Goal: Information Seeking & Learning: Find specific page/section

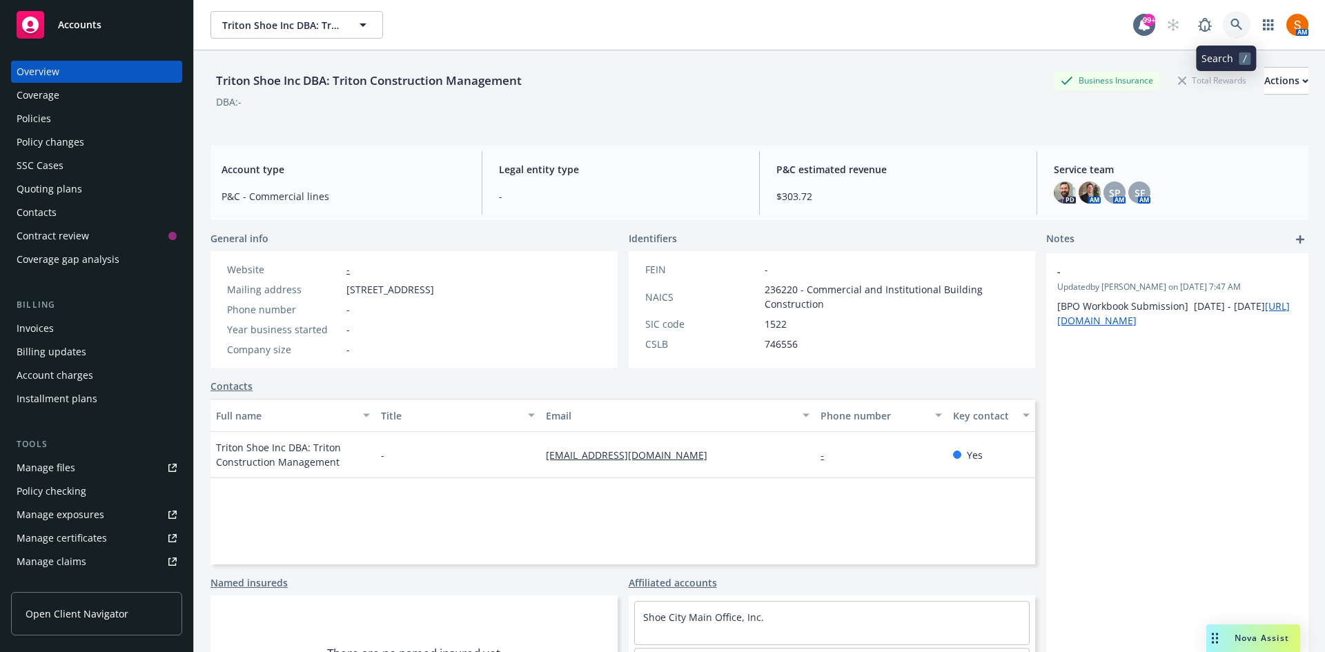
click at [1230, 17] on link at bounding box center [1237, 25] width 28 height 28
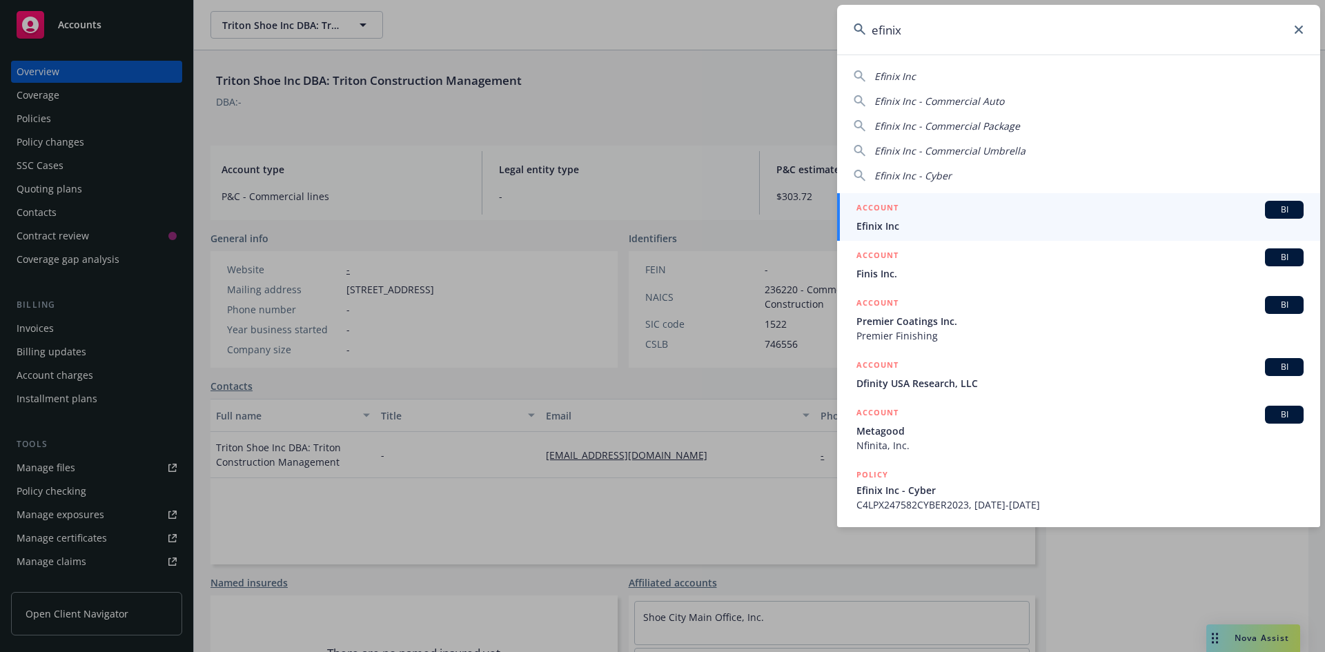
type input "efinix"
click at [951, 215] on div "ACCOUNT BI" at bounding box center [1080, 210] width 447 height 18
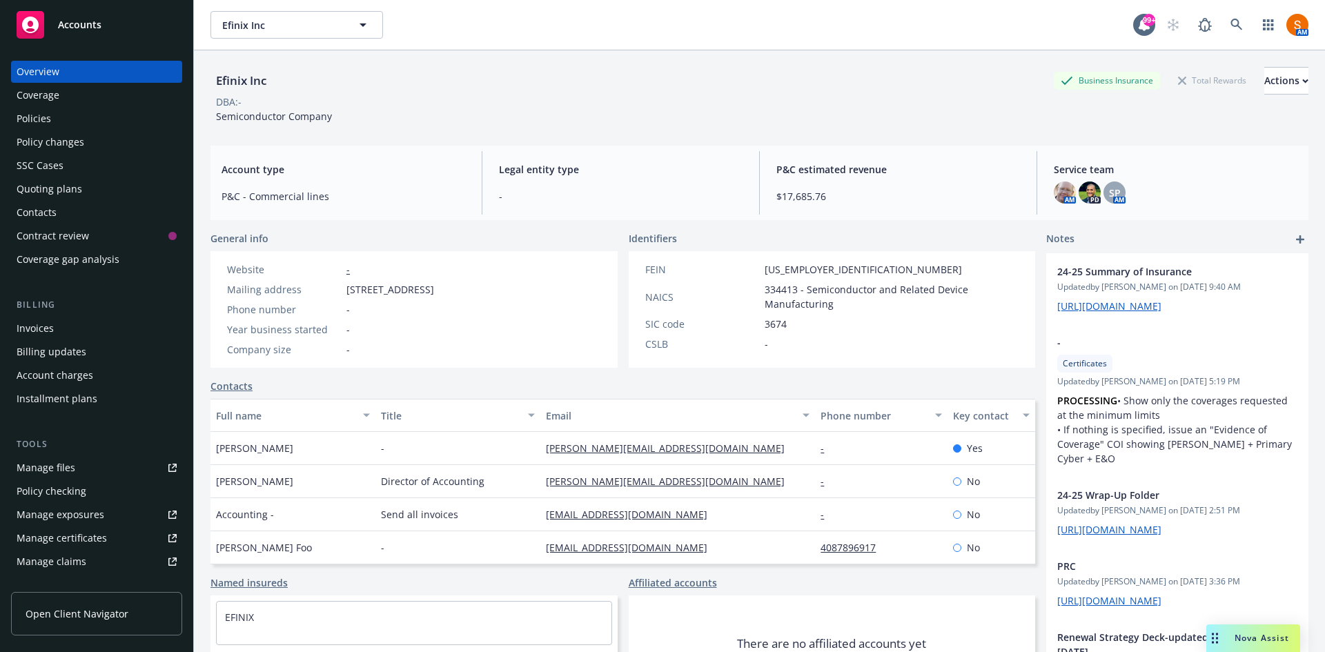
click at [58, 112] on div "Policies" at bounding box center [97, 119] width 160 height 22
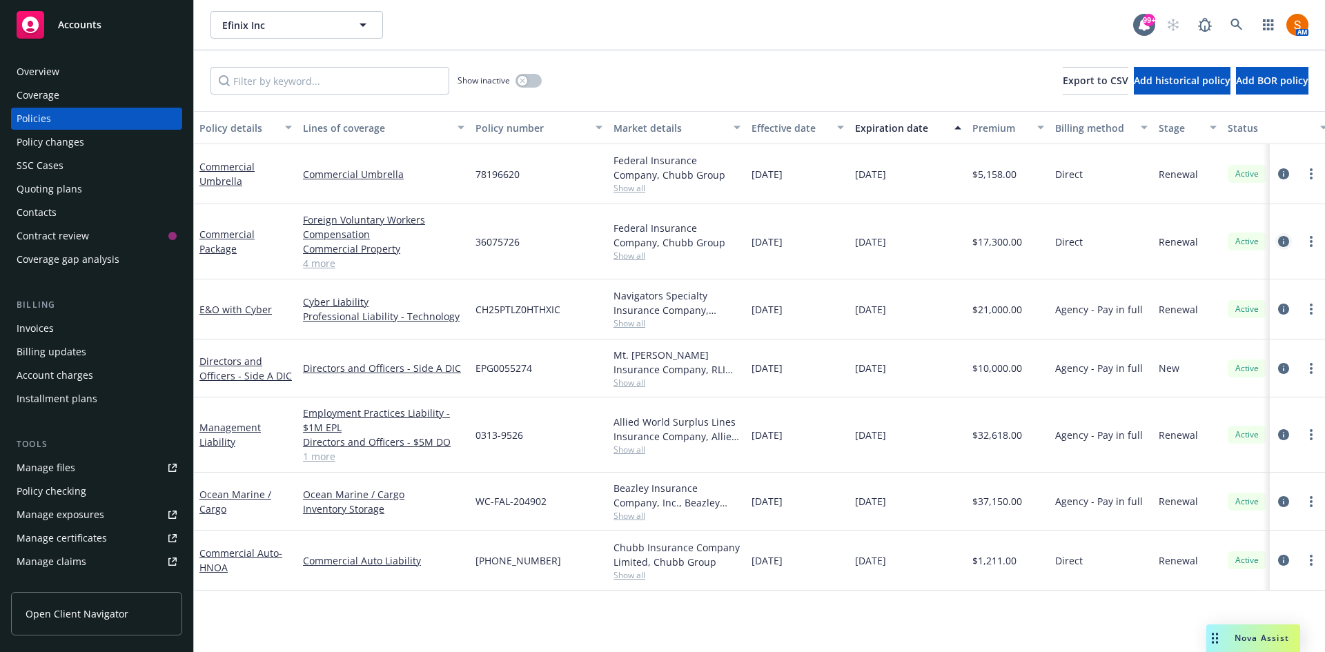
click at [1289, 246] on icon "circleInformation" at bounding box center [1283, 241] width 11 height 11
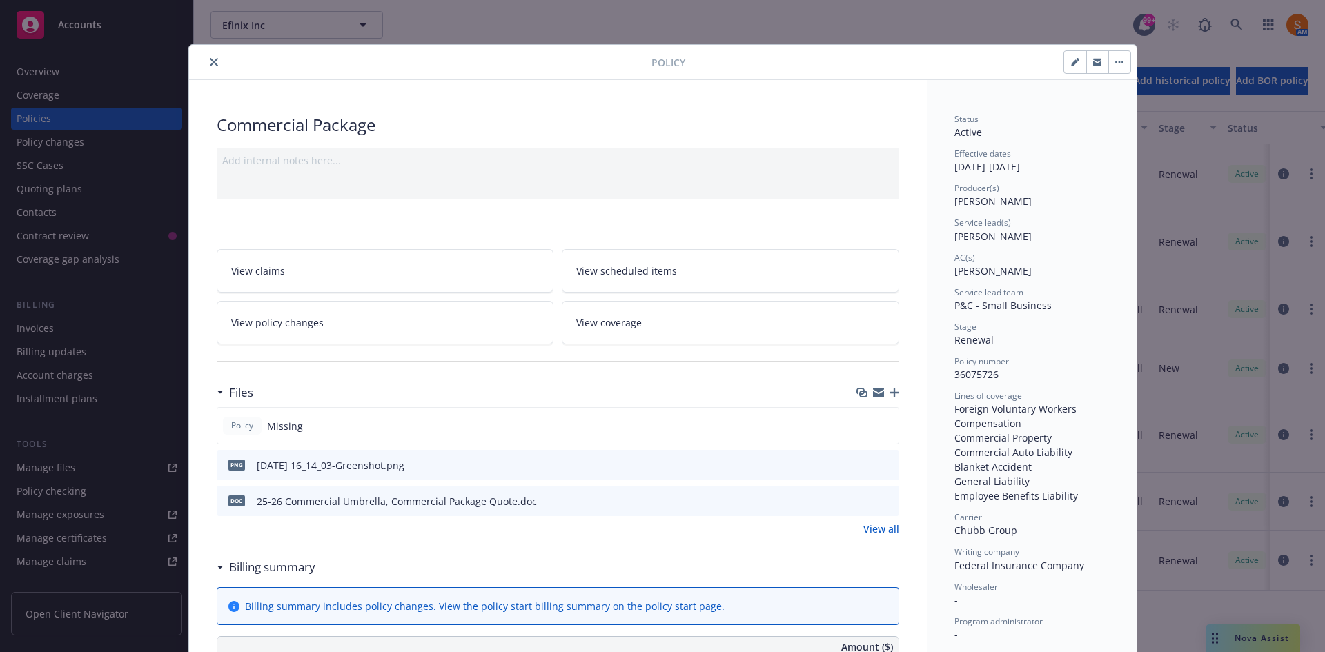
click at [884, 501] on icon "preview file" at bounding box center [886, 501] width 12 height 10
click at [206, 70] on button "close" at bounding box center [214, 62] width 17 height 17
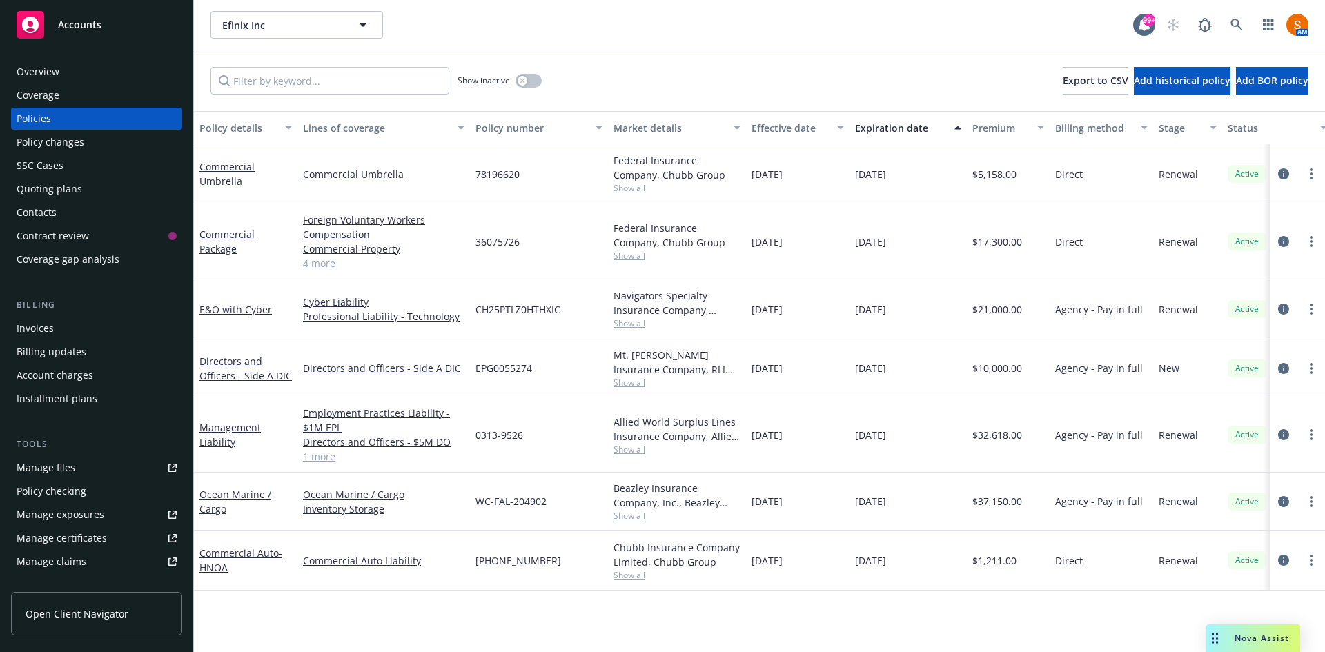
click at [55, 330] on div "Invoices" at bounding box center [97, 329] width 160 height 22
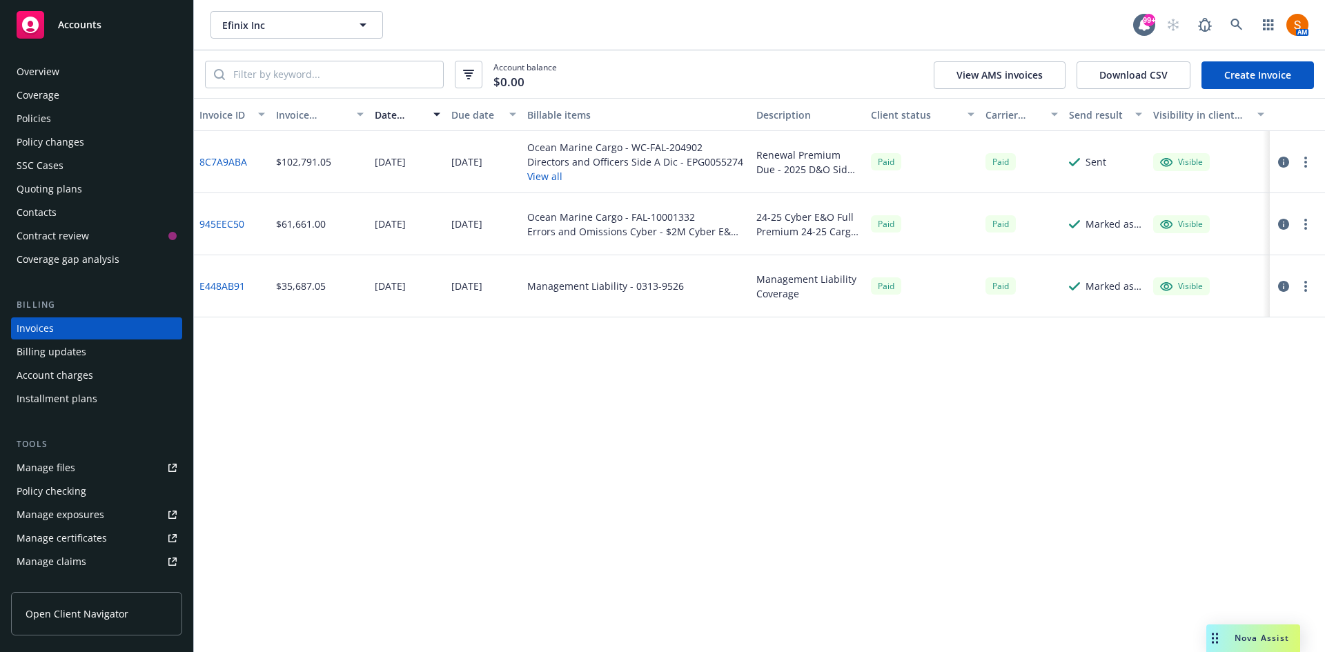
click at [548, 178] on button "View all" at bounding box center [635, 176] width 216 height 14
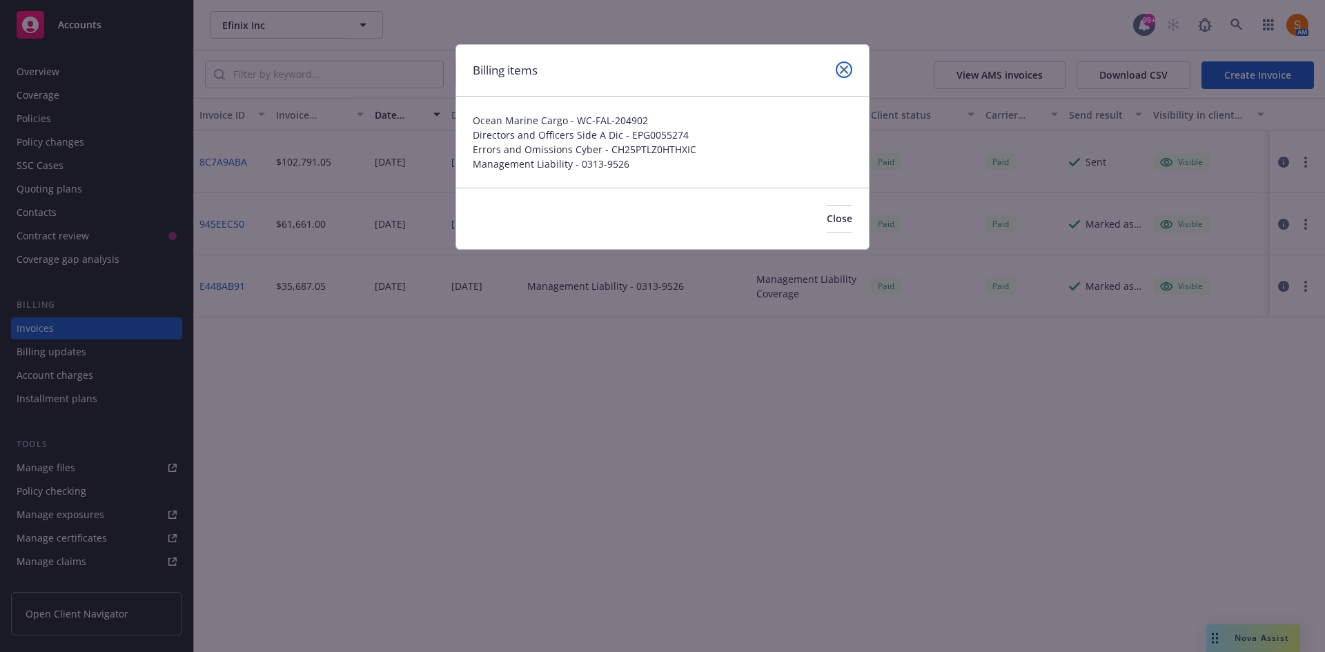
click at [847, 68] on icon "close" at bounding box center [844, 70] width 8 height 8
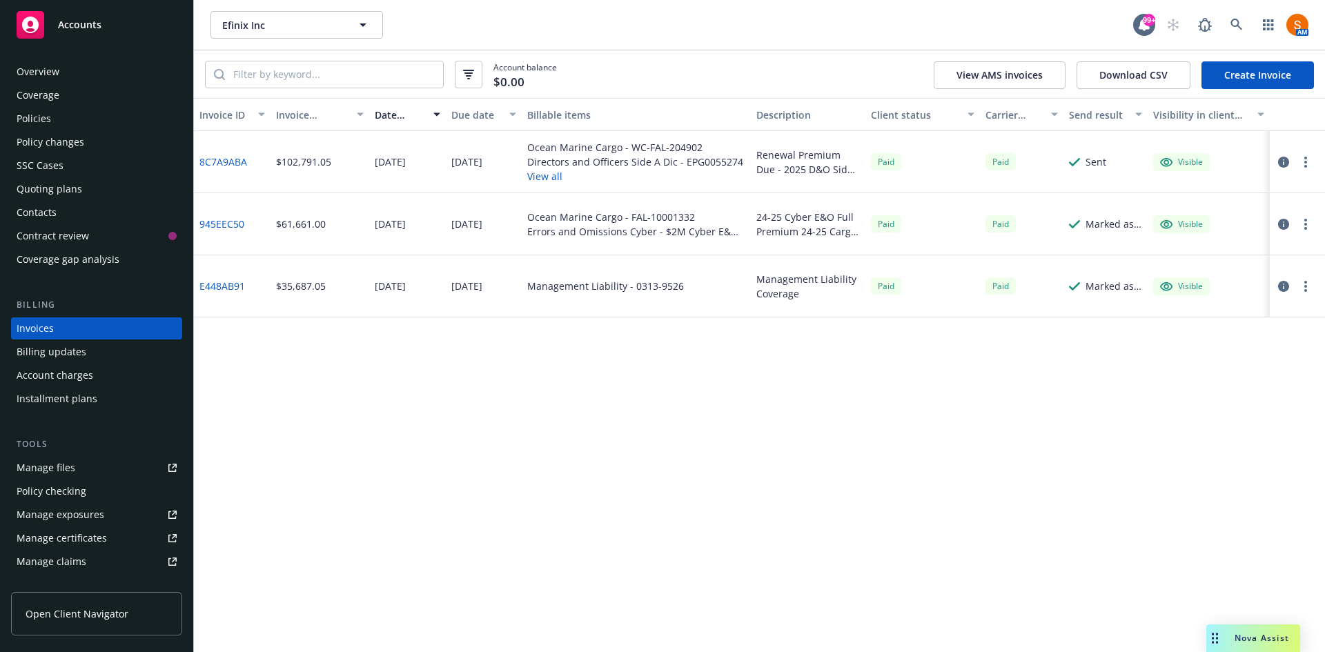
click at [35, 67] on div "Overview" at bounding box center [38, 72] width 43 height 22
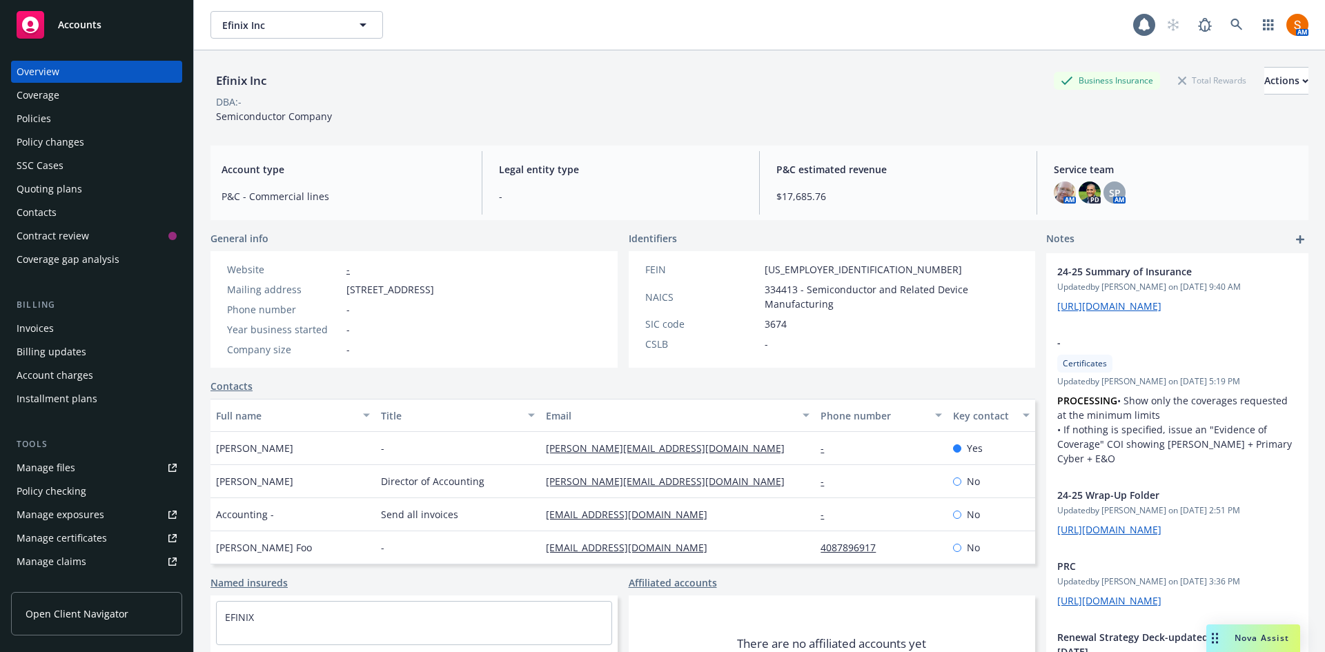
click at [38, 124] on div "Policies" at bounding box center [34, 119] width 35 height 22
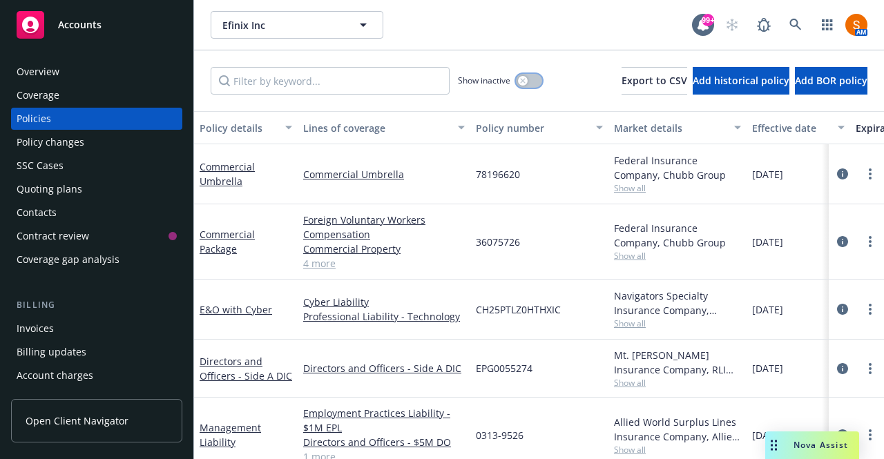
click at [516, 85] on button "button" at bounding box center [529, 81] width 26 height 14
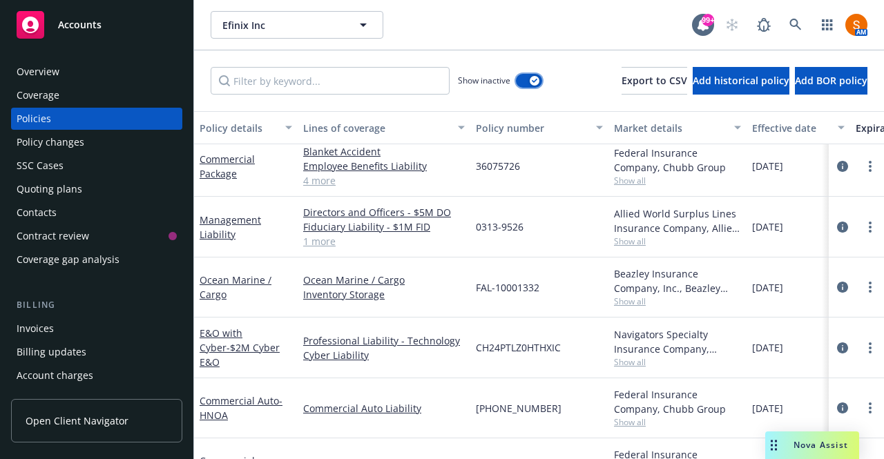
scroll to position [832, 0]
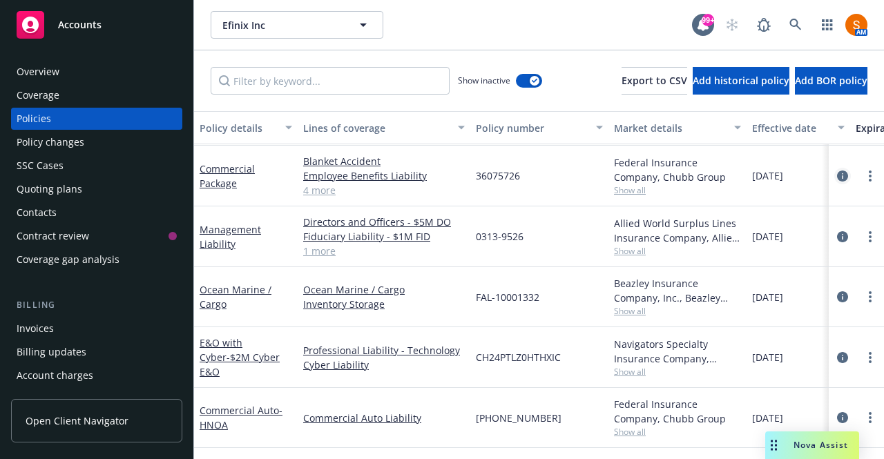
click at [837, 172] on icon "circleInformation" at bounding box center [842, 176] width 11 height 11
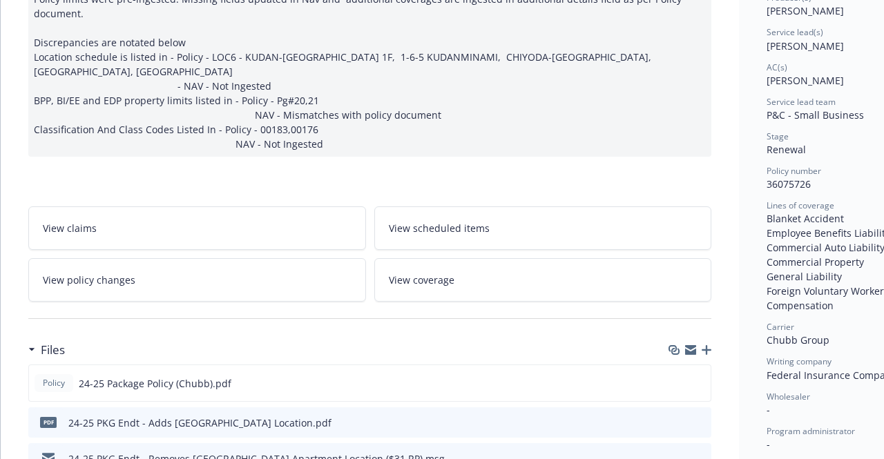
scroll to position [304, 0]
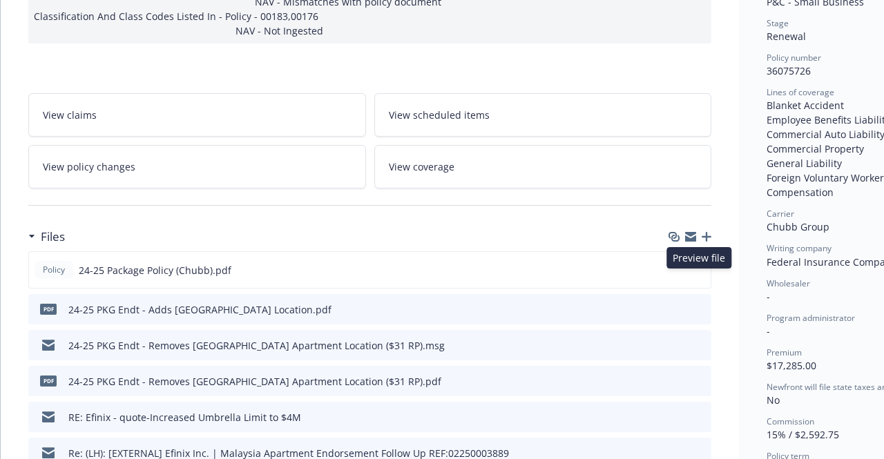
click at [699, 304] on icon "preview file" at bounding box center [698, 309] width 12 height 10
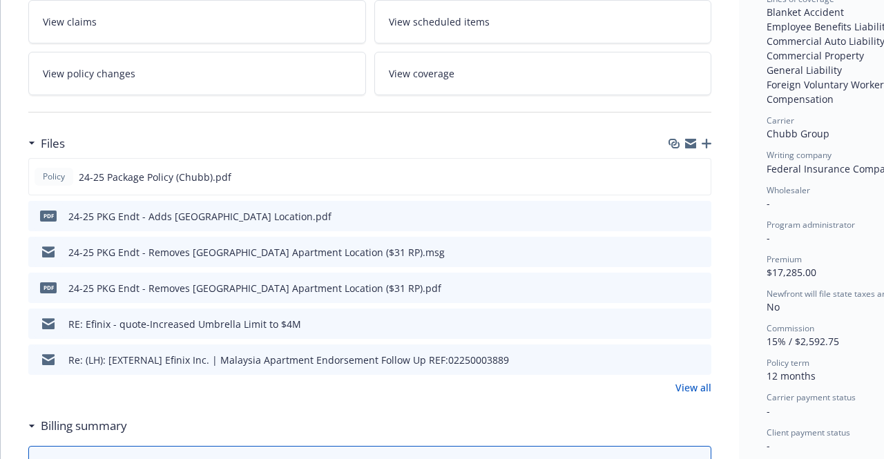
scroll to position [398, 0]
click at [677, 209] on icon "download file" at bounding box center [675, 214] width 11 height 11
click at [697, 171] on icon "preview file" at bounding box center [697, 176] width 12 height 10
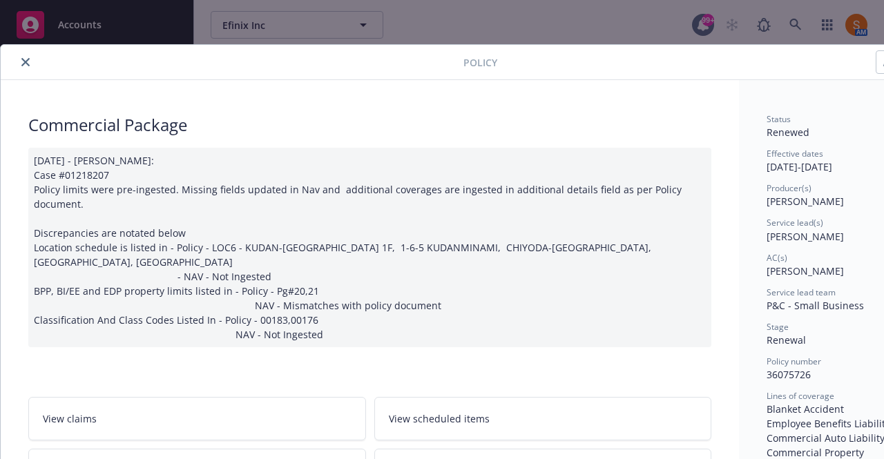
click at [26, 61] on icon "close" at bounding box center [25, 62] width 8 height 8
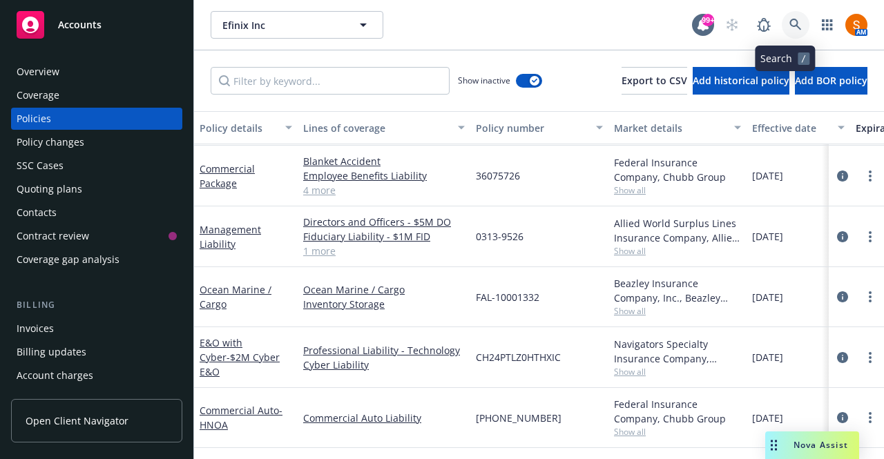
click at [789, 26] on icon at bounding box center [795, 25] width 12 height 12
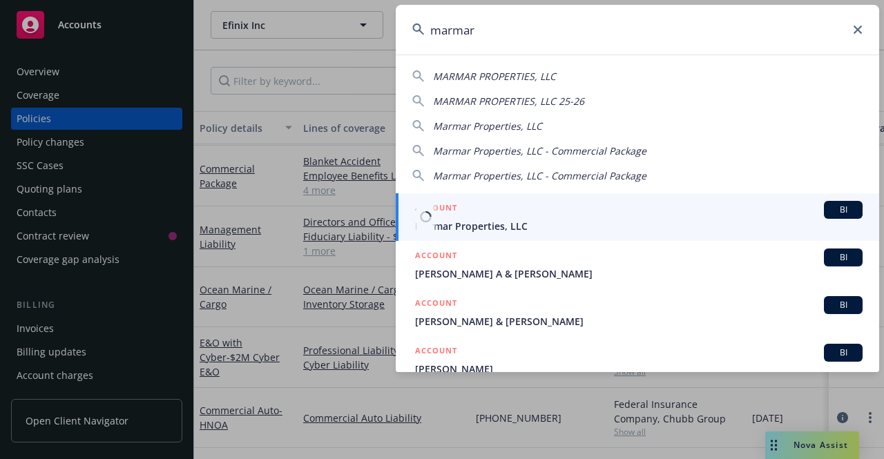
type input "marmar"
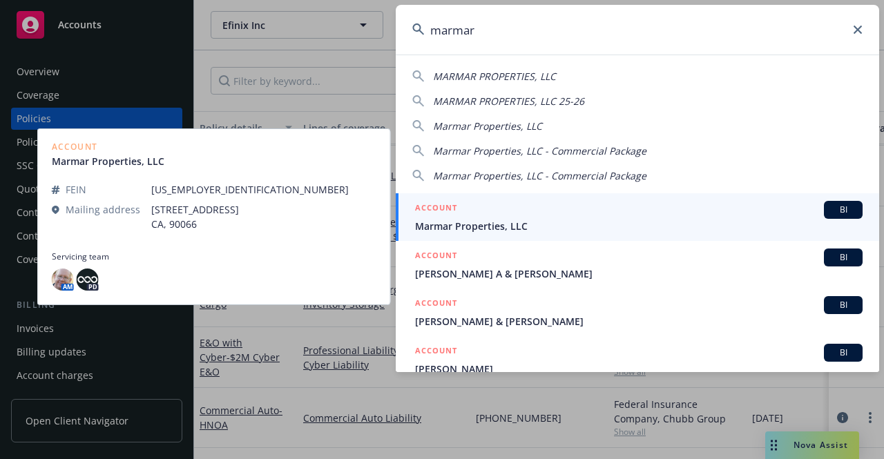
click at [521, 216] on div "ACCOUNT BI" at bounding box center [638, 210] width 447 height 18
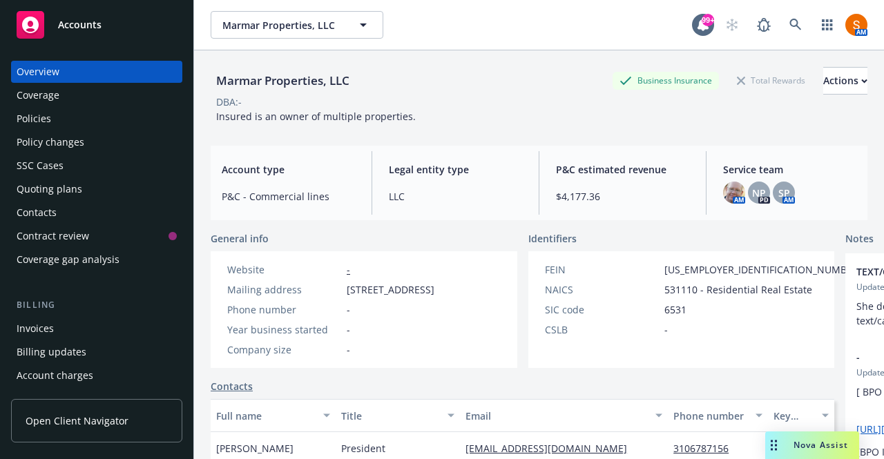
click at [61, 134] on div "Policy changes" at bounding box center [51, 142] width 68 height 22
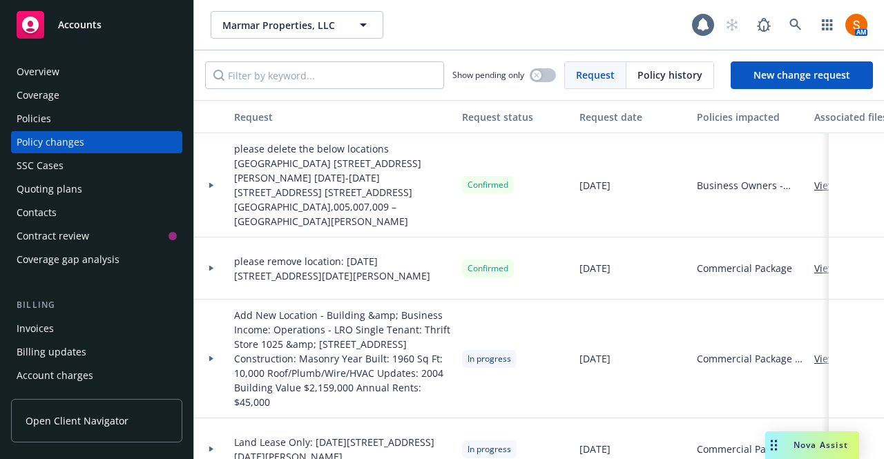
click at [60, 122] on div "Policies" at bounding box center [97, 119] width 160 height 22
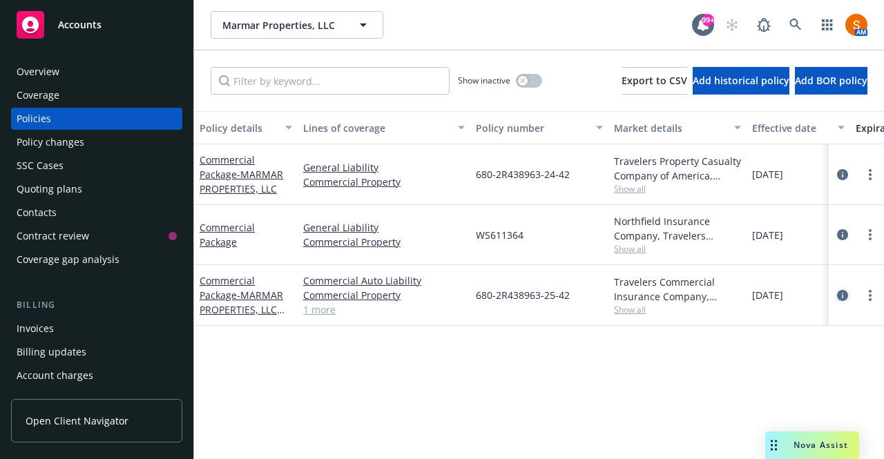
click at [841, 298] on icon "circleInformation" at bounding box center [842, 295] width 11 height 11
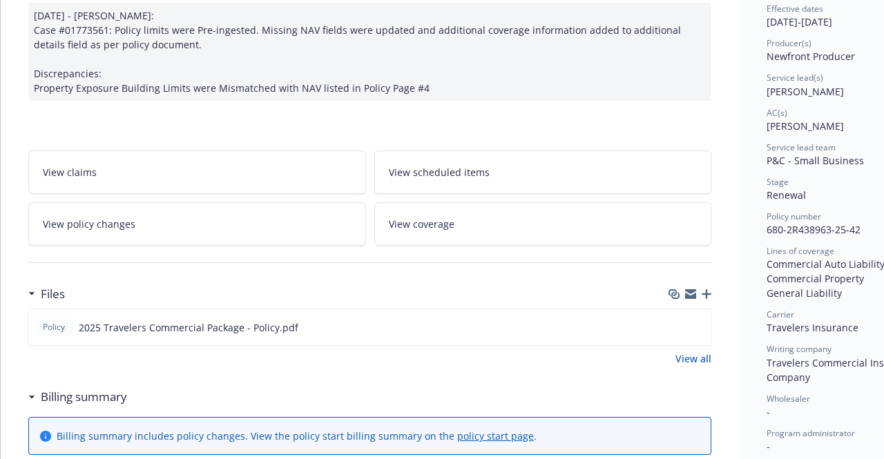
scroll to position [200, 0]
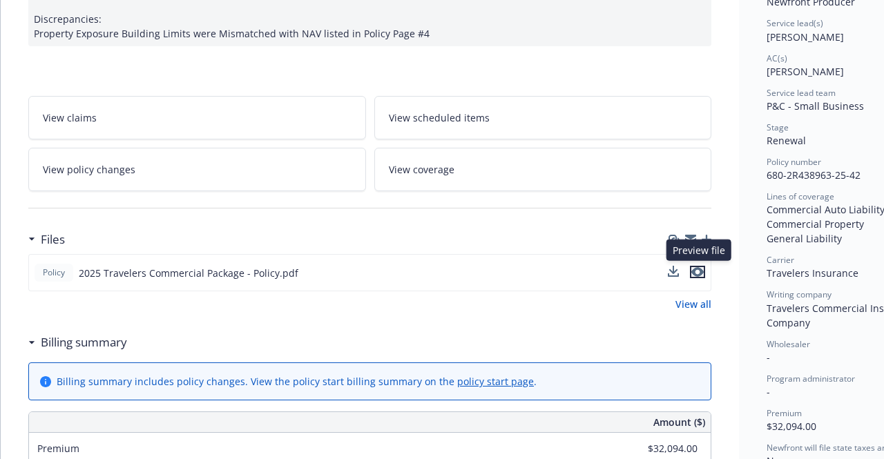
click at [703, 273] on icon "preview file" at bounding box center [697, 272] width 12 height 10
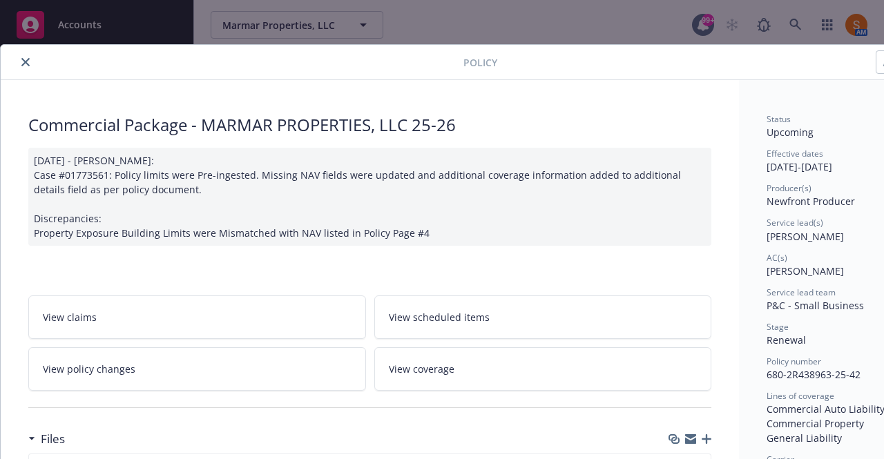
click at [24, 60] on icon "close" at bounding box center [25, 62] width 8 height 8
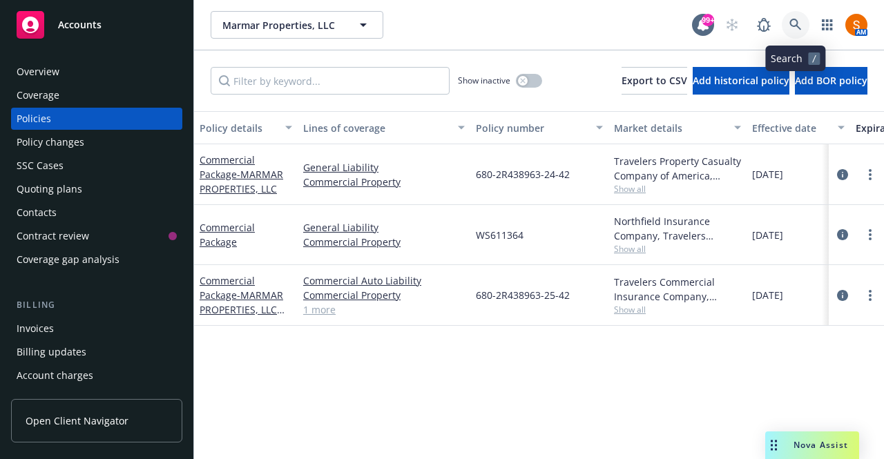
click at [801, 37] on link at bounding box center [795, 25] width 28 height 28
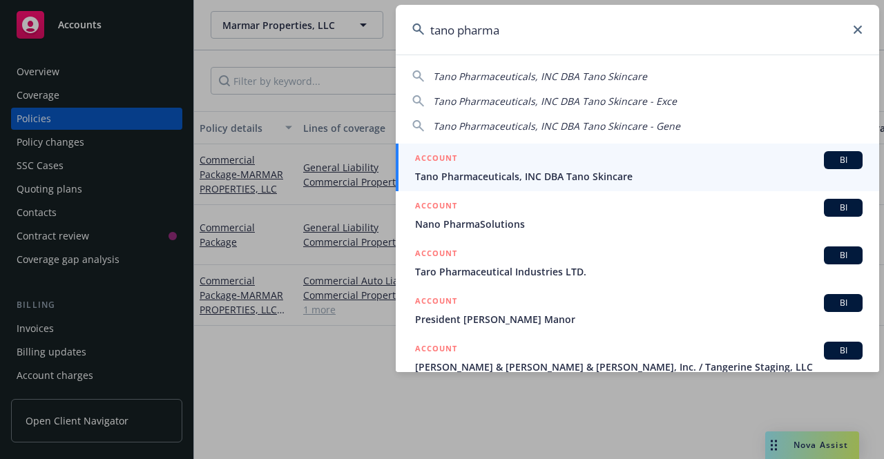
type input "tano pharma"
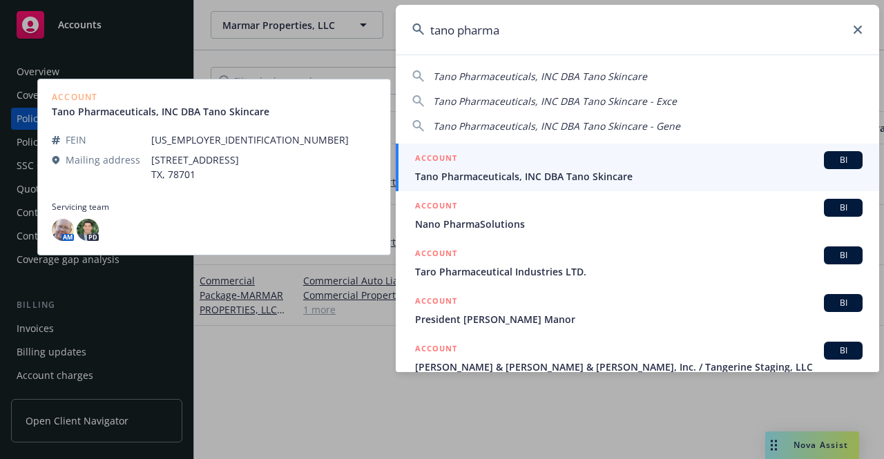
click at [588, 158] on div "ACCOUNT BI" at bounding box center [638, 160] width 447 height 18
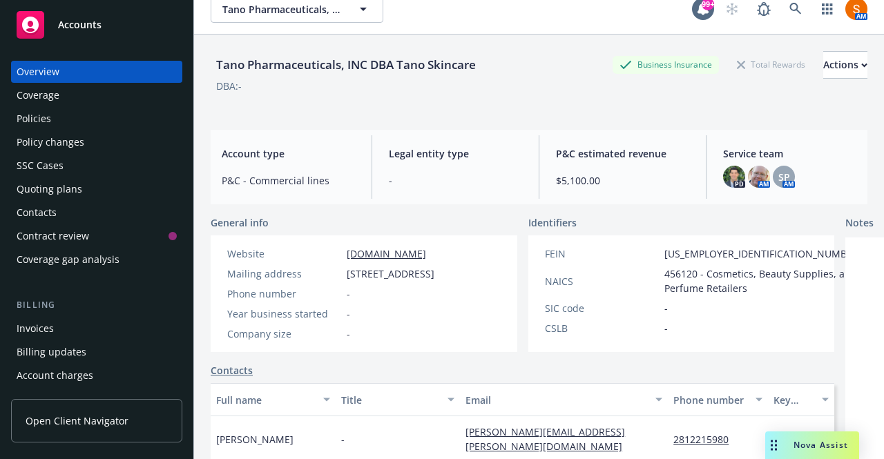
scroll to position [15, 0]
click at [68, 117] on div "Policies" at bounding box center [97, 119] width 160 height 22
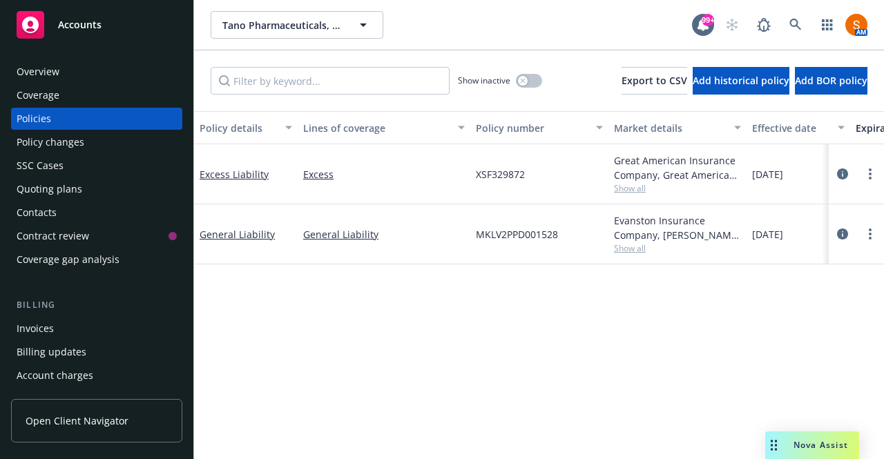
click at [100, 70] on div "Overview" at bounding box center [97, 72] width 160 height 22
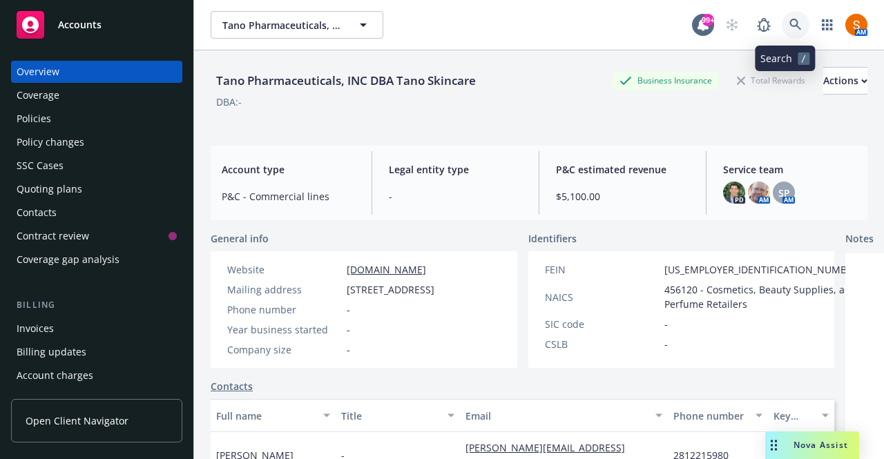
click at [792, 20] on link at bounding box center [795, 25] width 28 height 28
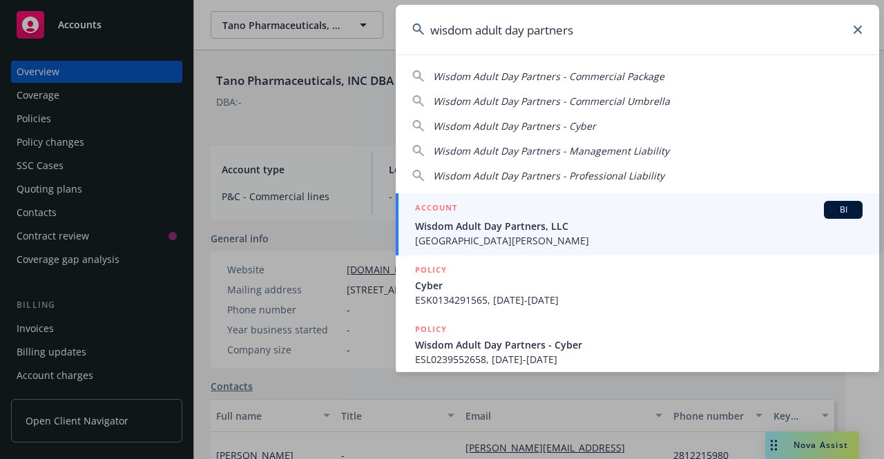
type input "wisdom adult day partners"
click at [505, 220] on span "Wisdom Adult Day Partners, LLC" at bounding box center [638, 226] width 447 height 14
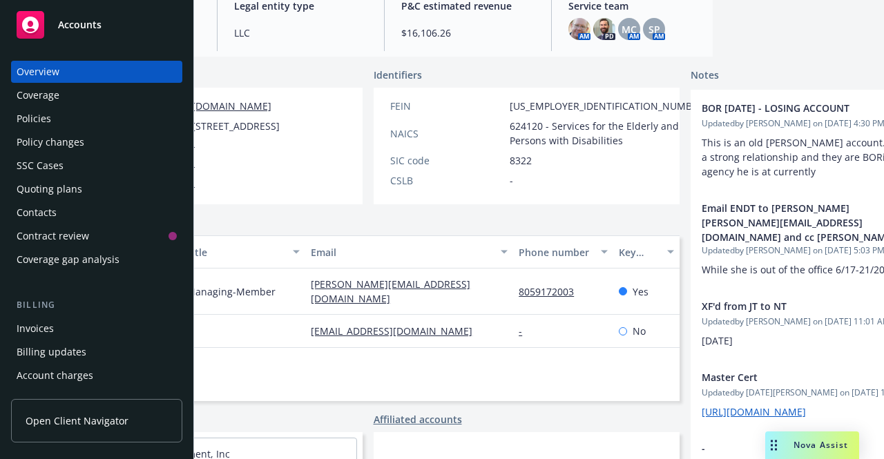
scroll to position [178, 0]
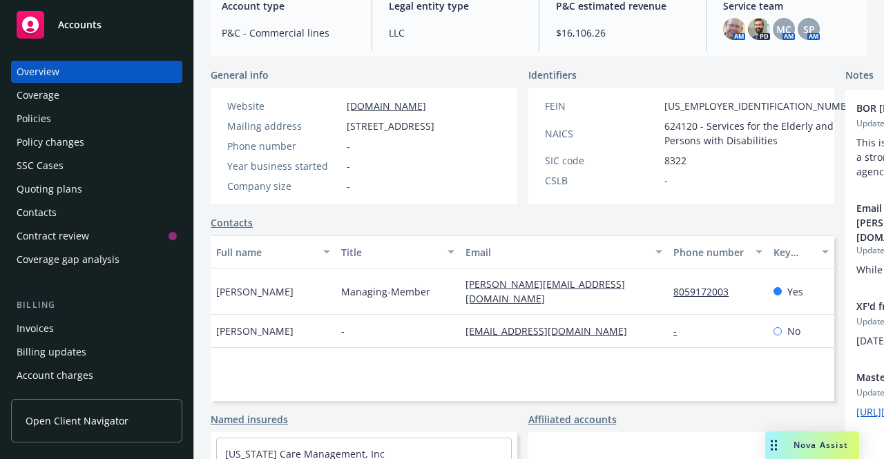
click at [46, 118] on div "Policies" at bounding box center [34, 119] width 35 height 22
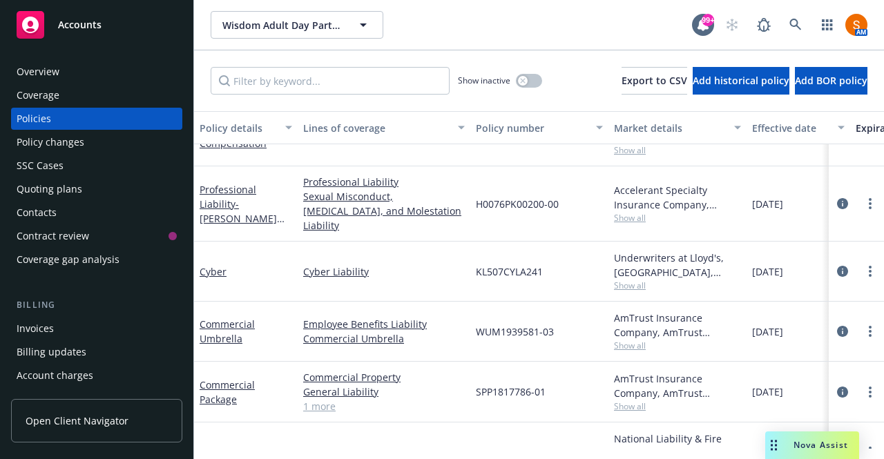
scroll to position [121, 0]
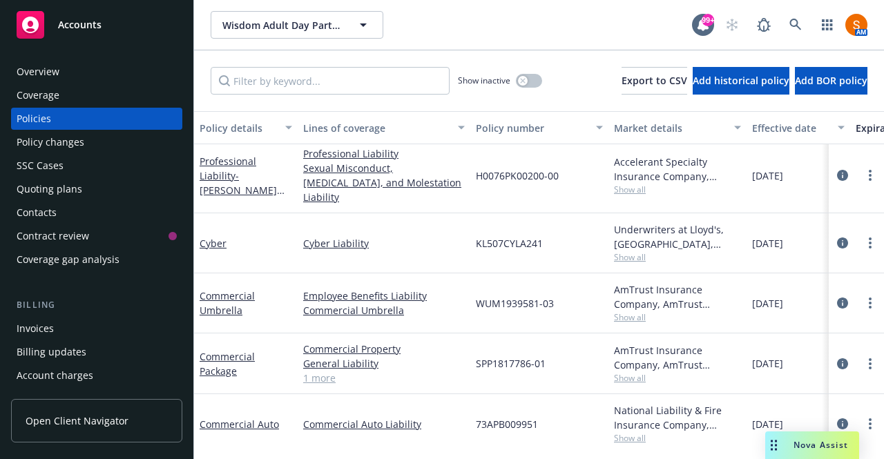
click at [88, 70] on div "Overview" at bounding box center [97, 72] width 160 height 22
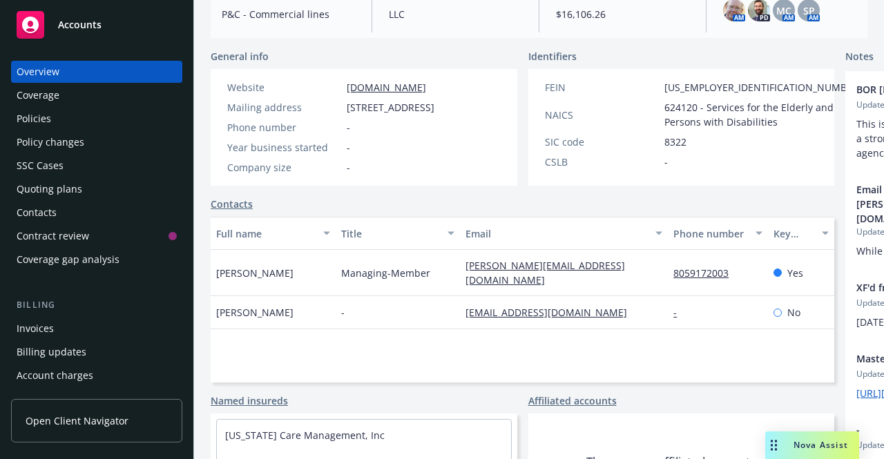
scroll to position [197, 0]
